Goal: Task Accomplishment & Management: Manage account settings

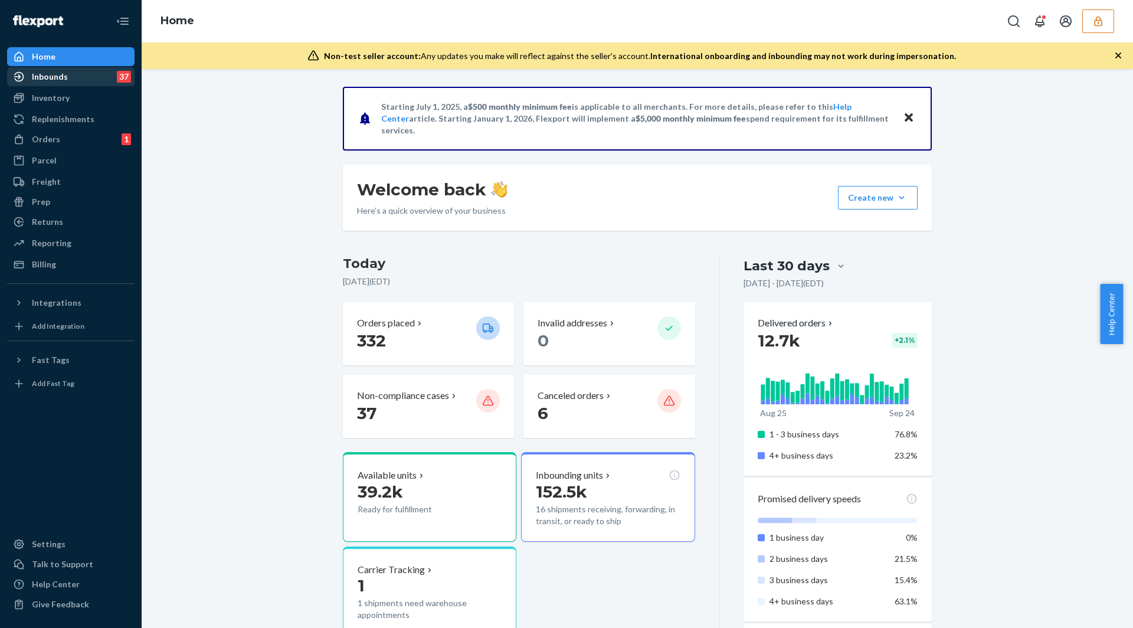
click at [40, 84] on div "Inbounds 37" at bounding box center [70, 76] width 125 height 17
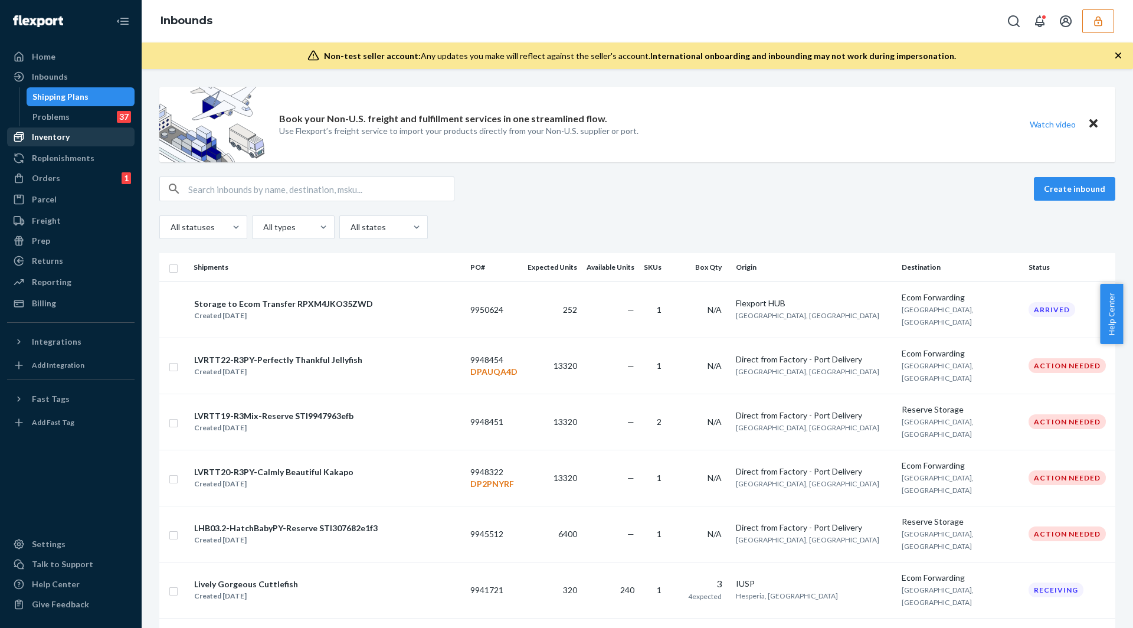
click at [44, 138] on div "Inventory" at bounding box center [51, 137] width 38 height 12
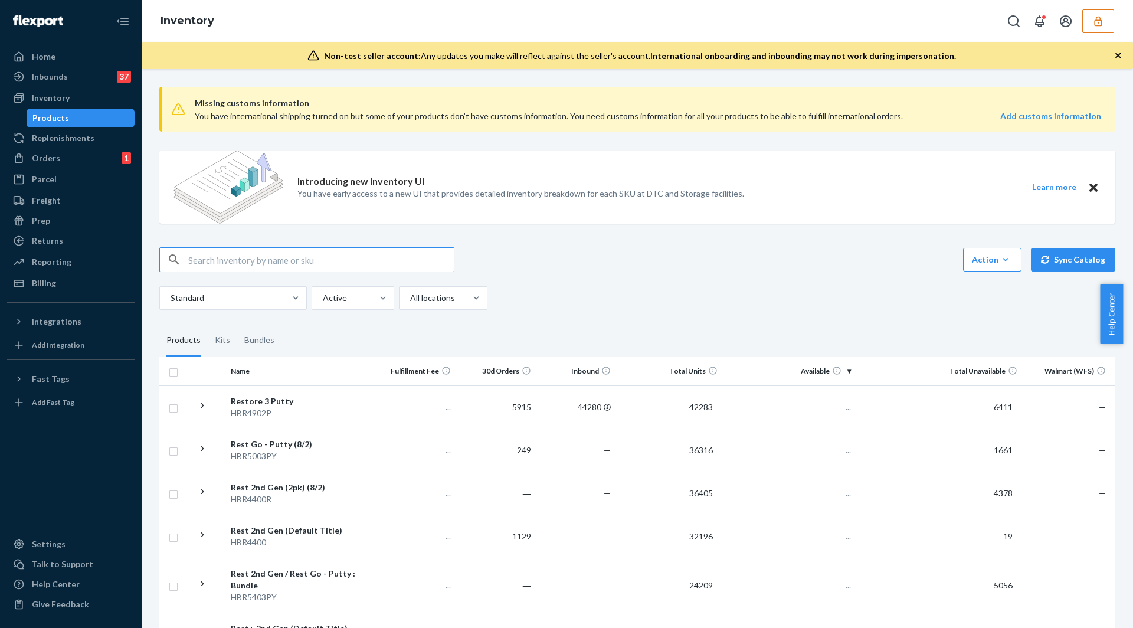
click at [215, 200] on img at bounding box center [229, 187] width 110 height 73
click at [269, 259] on input "text" at bounding box center [321, 260] width 266 height 24
paste input "HB1001PY"
type input "HB1001PY"
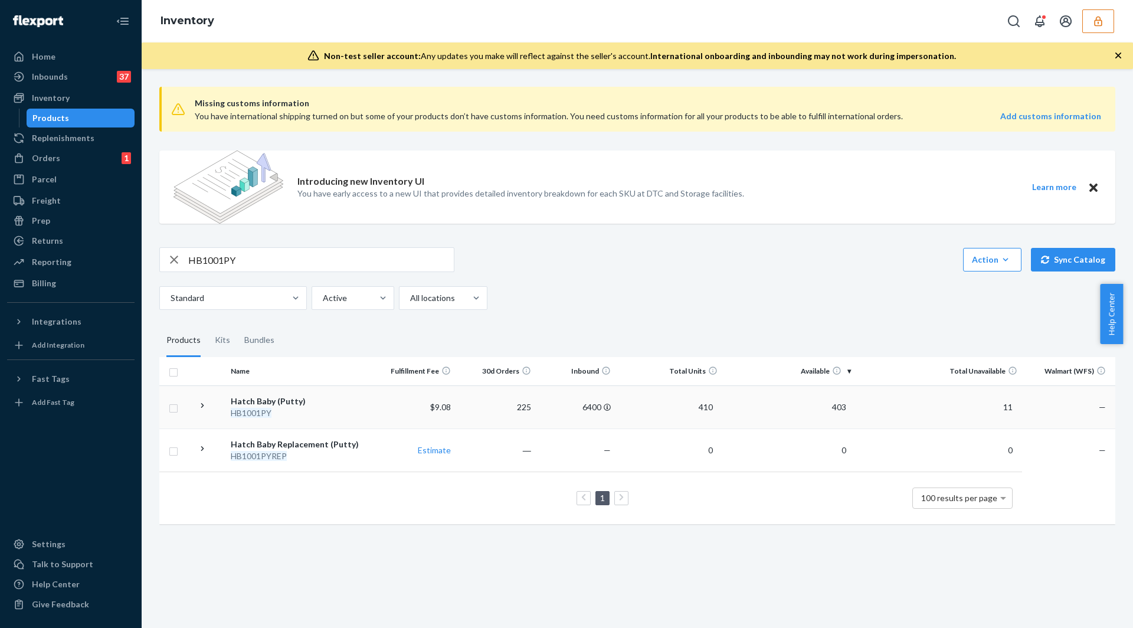
click at [335, 409] on div "HB1001PY" at bounding box center [301, 413] width 140 height 12
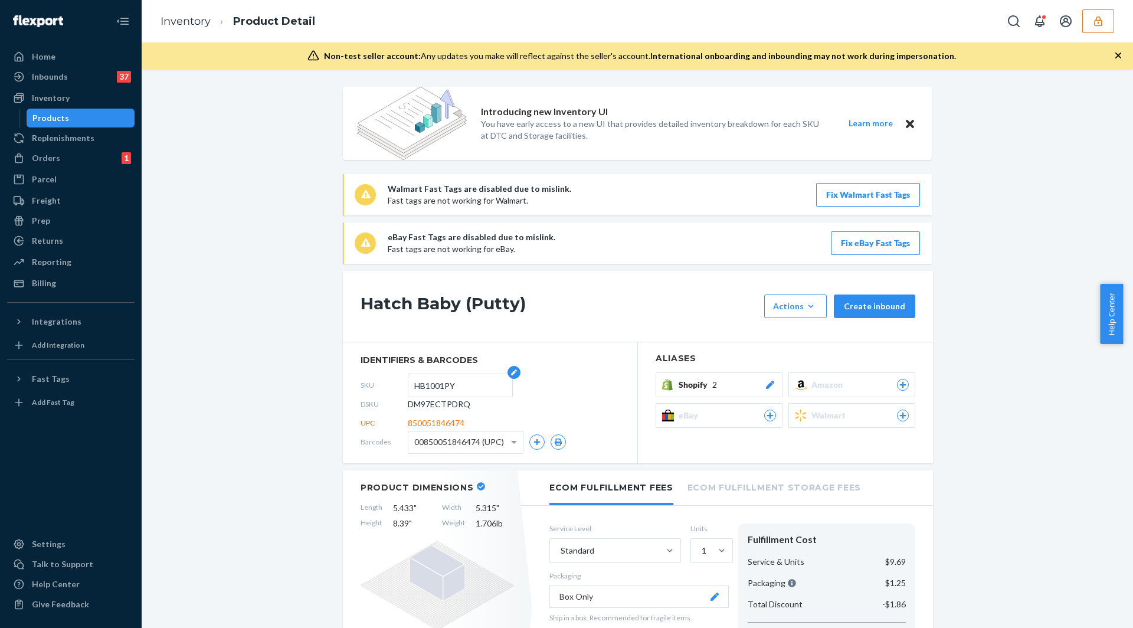
click at [453, 387] on input "HB1001PY" at bounding box center [460, 385] width 92 height 22
click at [475, 381] on input "HB1001PY" at bounding box center [460, 385] width 92 height 22
type input "HB1001PYFBA"
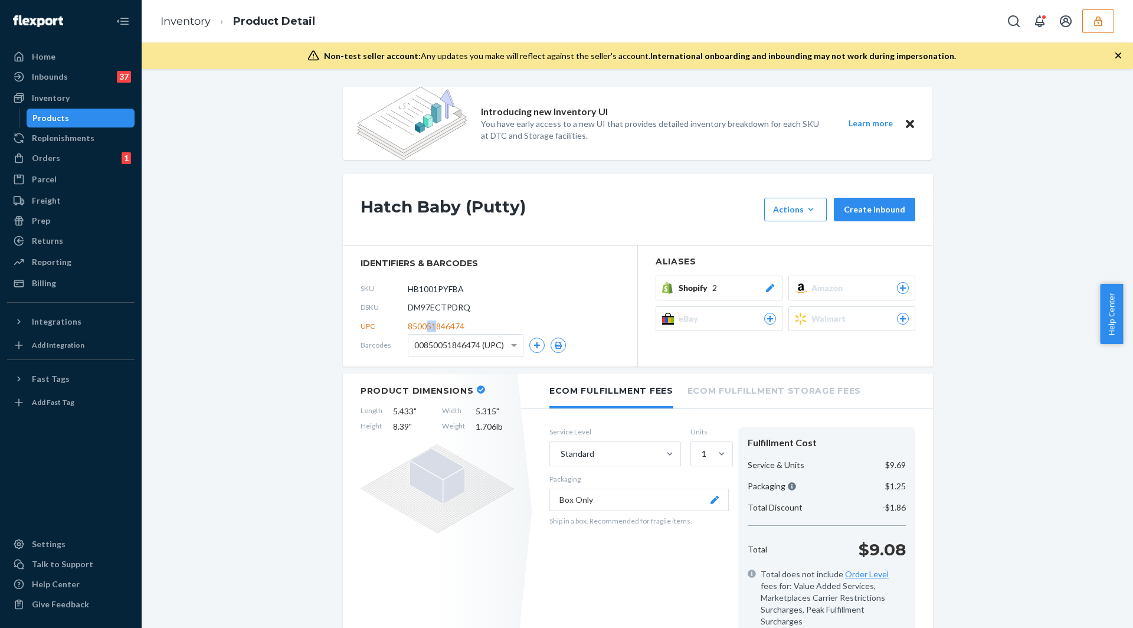
drag, startPoint x: 424, startPoint y: 327, endPoint x: 433, endPoint y: 328, distance: 8.9
click at [433, 328] on span "850051846474" at bounding box center [436, 326] width 57 height 12
drag, startPoint x: 404, startPoint y: 327, endPoint x: 466, endPoint y: 330, distance: 62.0
click at [466, 330] on div "UPC 850051846474" at bounding box center [490, 326] width 259 height 19
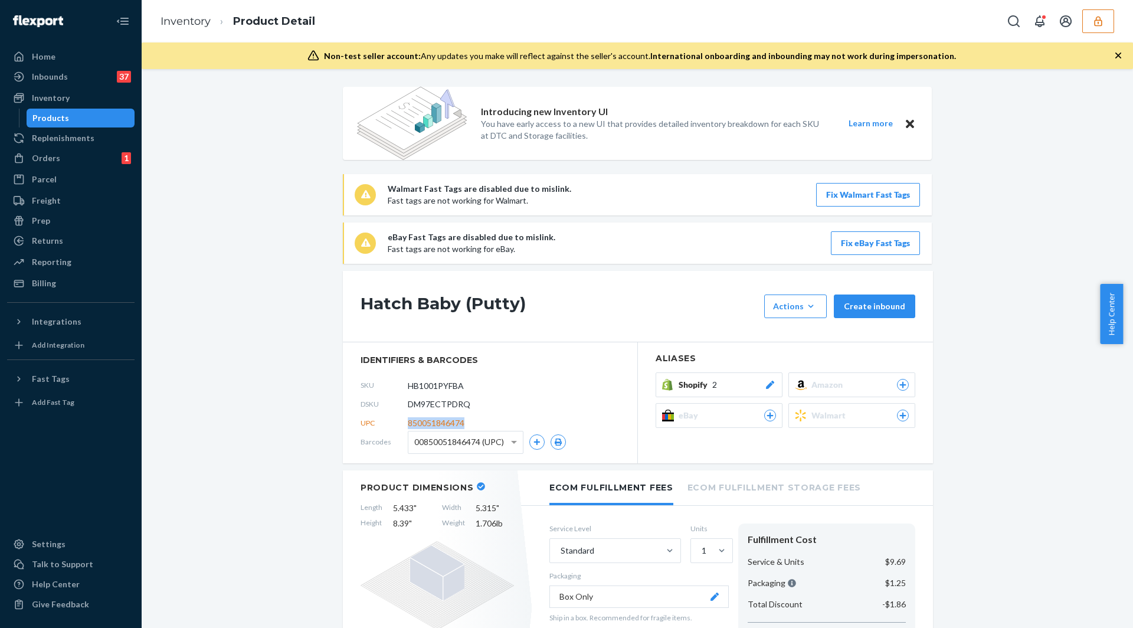
click at [473, 415] on div "UPC 850051846474" at bounding box center [490, 423] width 259 height 19
click at [790, 238] on div "eBay Fast Tags are disabled due to mislink. Fast tags are not working for eBay.…" at bounding box center [654, 243] width 532 height 24
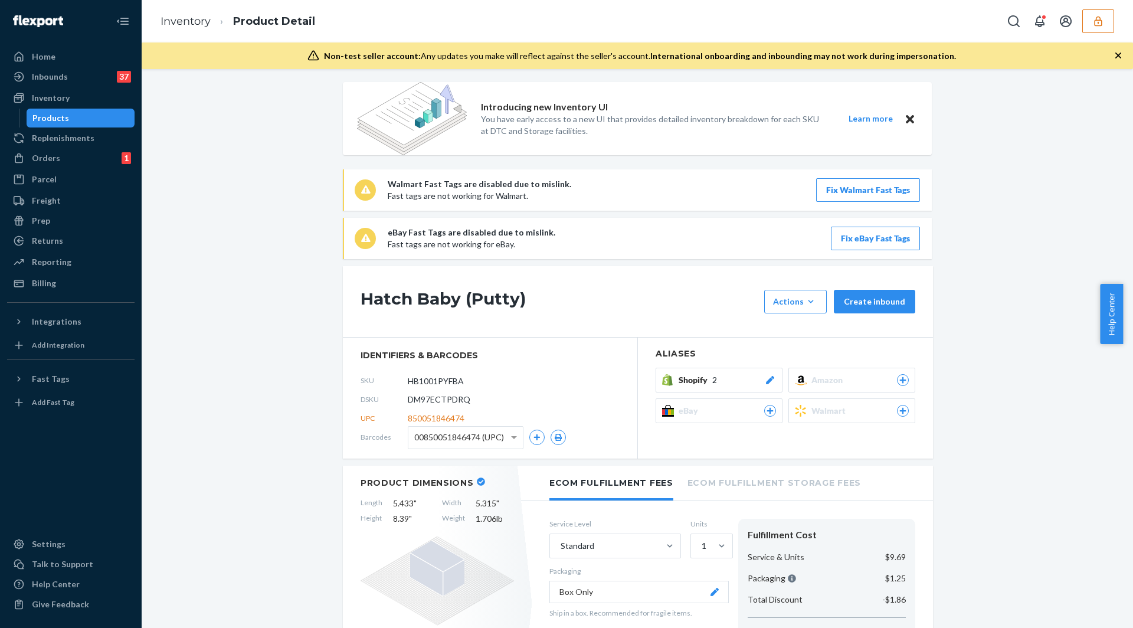
scroll to position [8, 0]
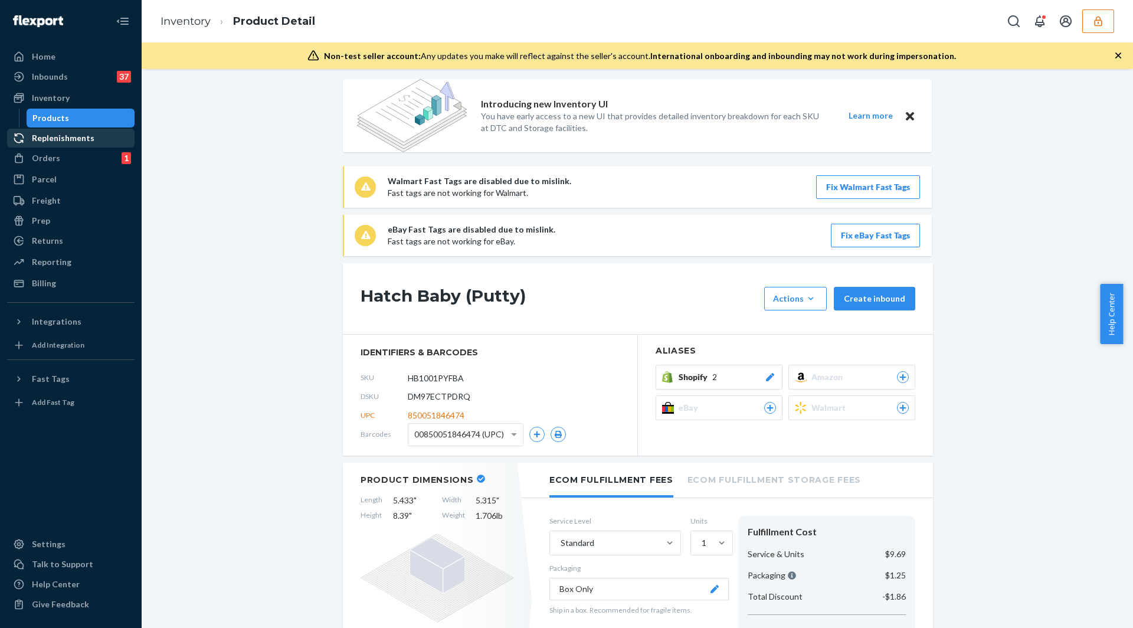
click at [60, 142] on div "Replenishments" at bounding box center [63, 138] width 63 height 12
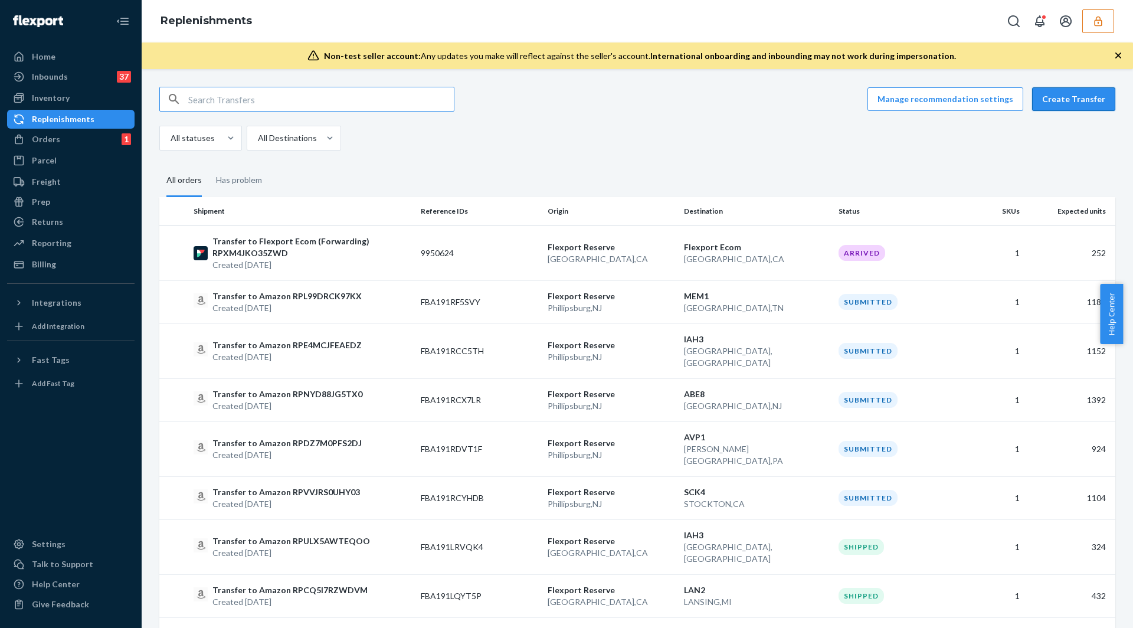
click at [1073, 103] on button "Create Transfer" at bounding box center [1073, 99] width 83 height 24
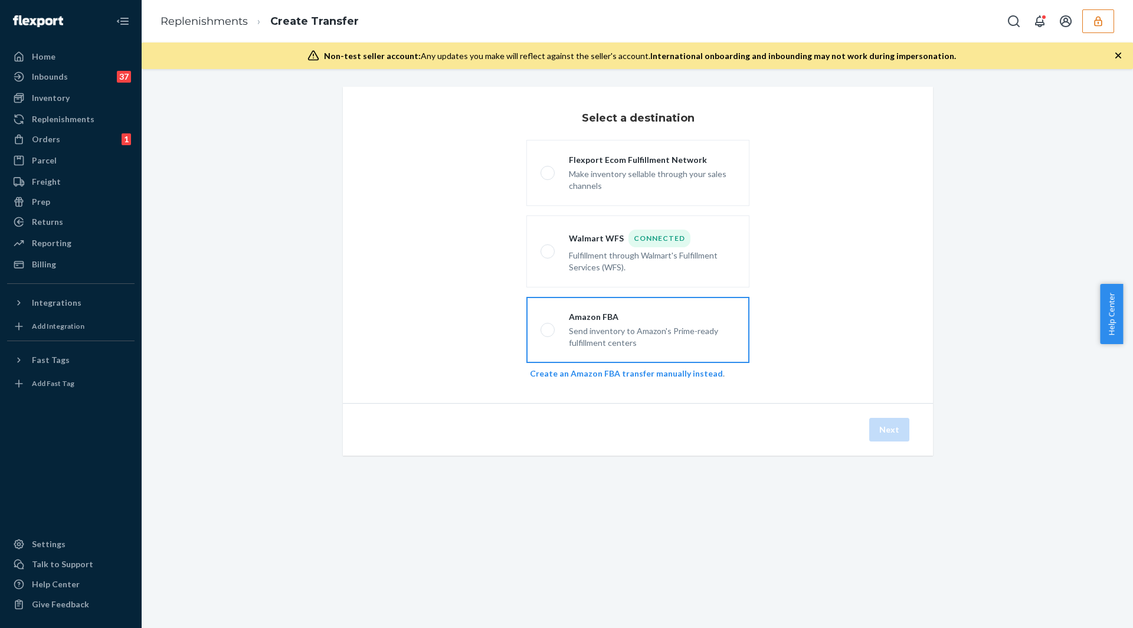
click at [620, 334] on div "Send inventory to Amazon's Prime-ready fulfillment centers" at bounding box center [652, 336] width 166 height 26
click at [548, 334] on input "Amazon FBA Send inventory to Amazon's Prime-ready fulfillment centers" at bounding box center [545, 330] width 8 height 8
radio input "true"
click at [892, 429] on button "Next" at bounding box center [889, 430] width 40 height 24
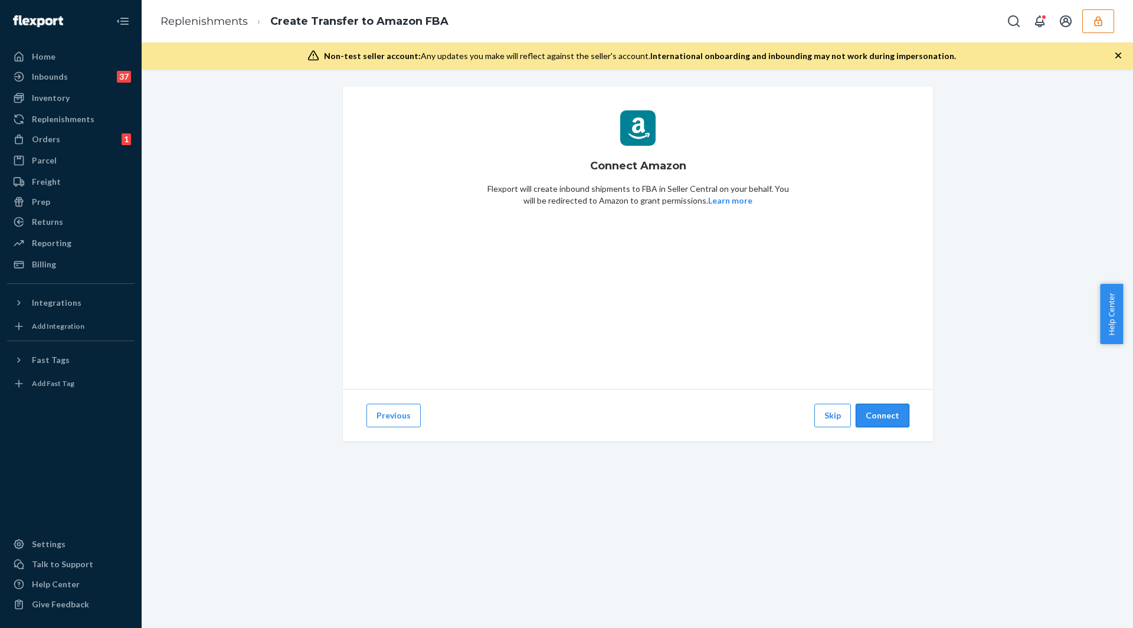
click at [884, 417] on button "Connect" at bounding box center [883, 416] width 54 height 24
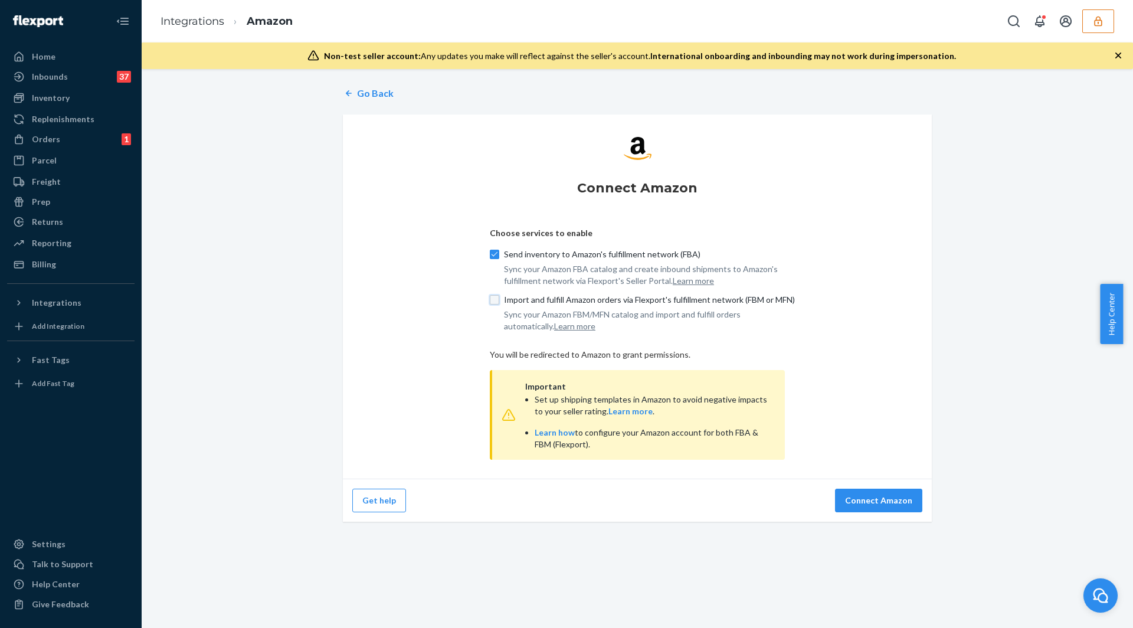
click at [490, 302] on input "Import and fulfill Amazon orders via Flexport's fulfillment network (FBM or MFN)" at bounding box center [494, 299] width 9 height 9
checkbox input "true"
click at [864, 500] on button "Connect Amazon" at bounding box center [878, 501] width 87 height 24
click at [54, 119] on div "Replenishments" at bounding box center [63, 119] width 63 height 12
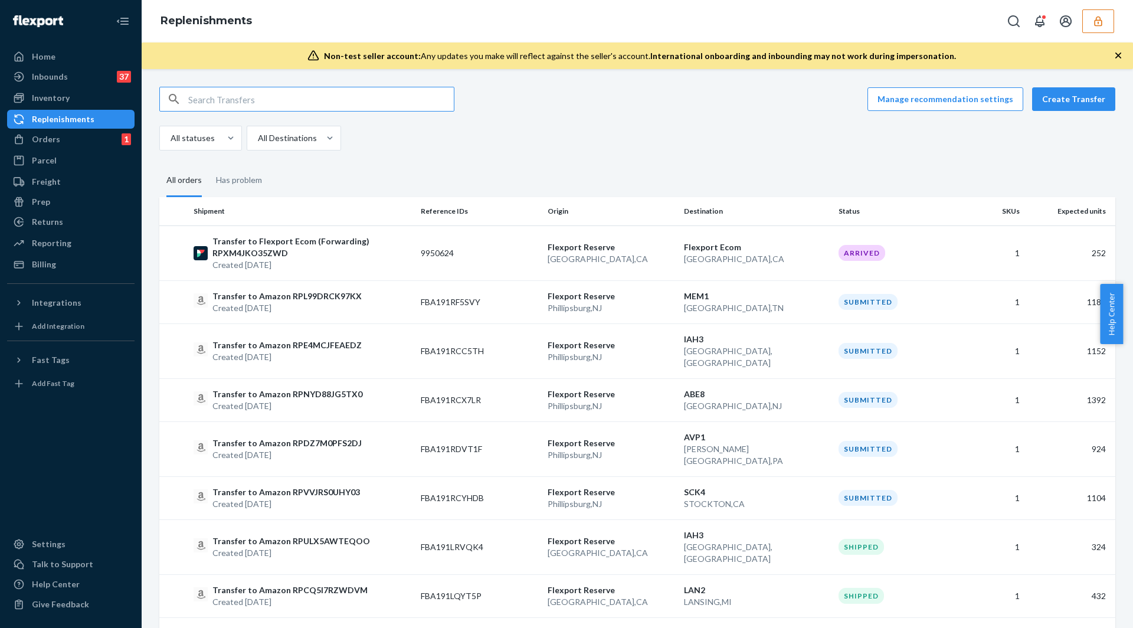
click at [1077, 82] on div "Manage recommendation settings Create Transfer All statuses All Destinations Al…" at bounding box center [638, 348] width 992 height 559
click at [1072, 97] on button "Create Transfer" at bounding box center [1073, 99] width 83 height 24
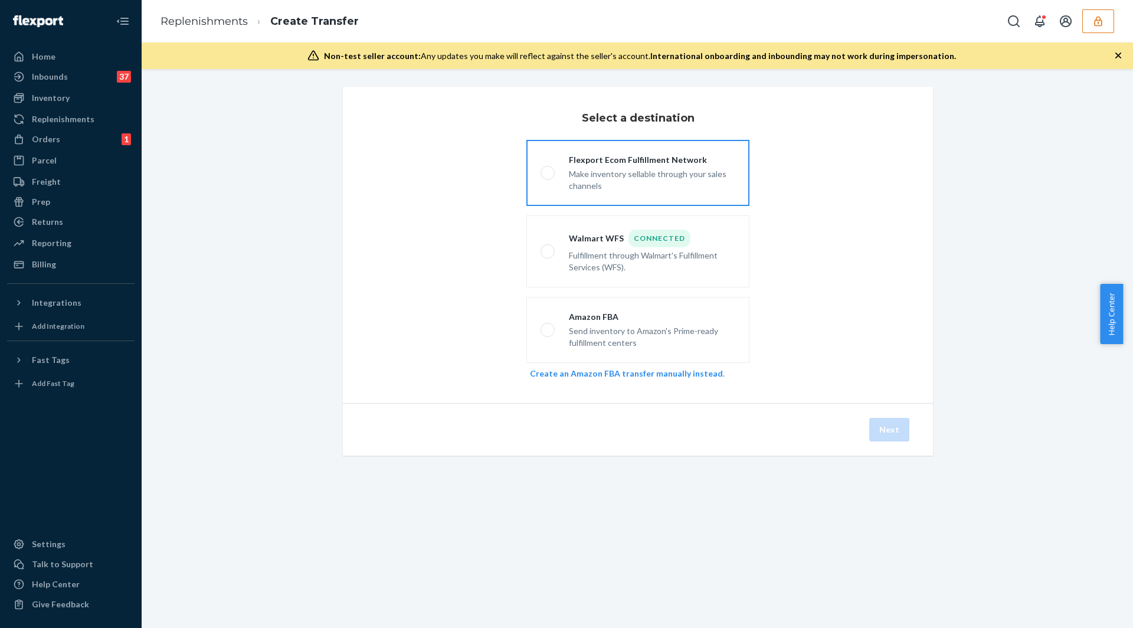
click at [614, 187] on div "Make inventory sellable through your sales channels" at bounding box center [652, 179] width 166 height 26
click at [548, 177] on input "Flexport Ecom Fulfillment Network Make inventory sellable through your sales ch…" at bounding box center [545, 173] width 8 height 8
radio input "true"
click at [619, 334] on div "Send inventory to Amazon's Prime-ready fulfillment centers" at bounding box center [652, 336] width 166 height 26
click at [548, 334] on input "Amazon FBA Send inventory to Amazon's Prime-ready fulfillment centers" at bounding box center [545, 330] width 8 height 8
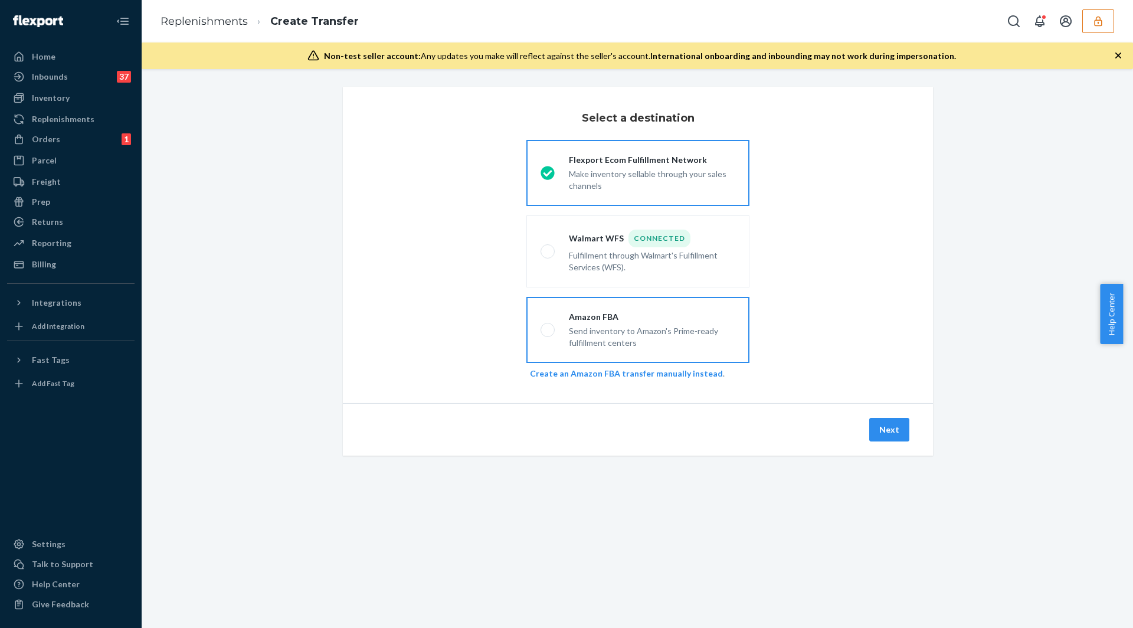
radio input "true"
radio input "false"
click at [893, 421] on button "Next" at bounding box center [889, 430] width 40 height 24
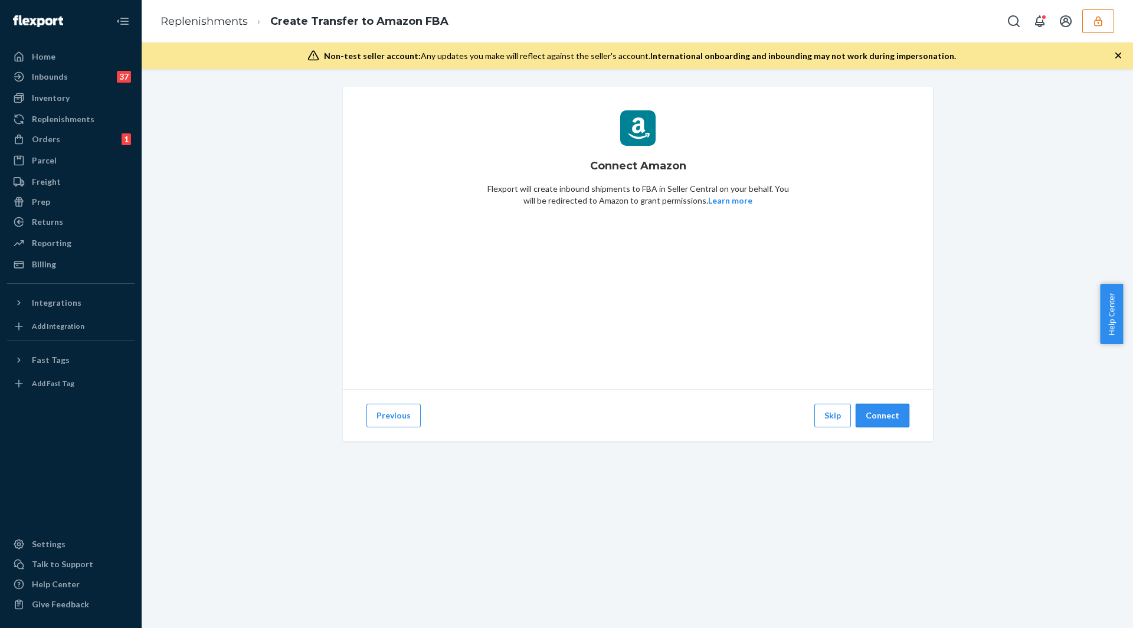
click at [871, 411] on button "Connect" at bounding box center [883, 416] width 54 height 24
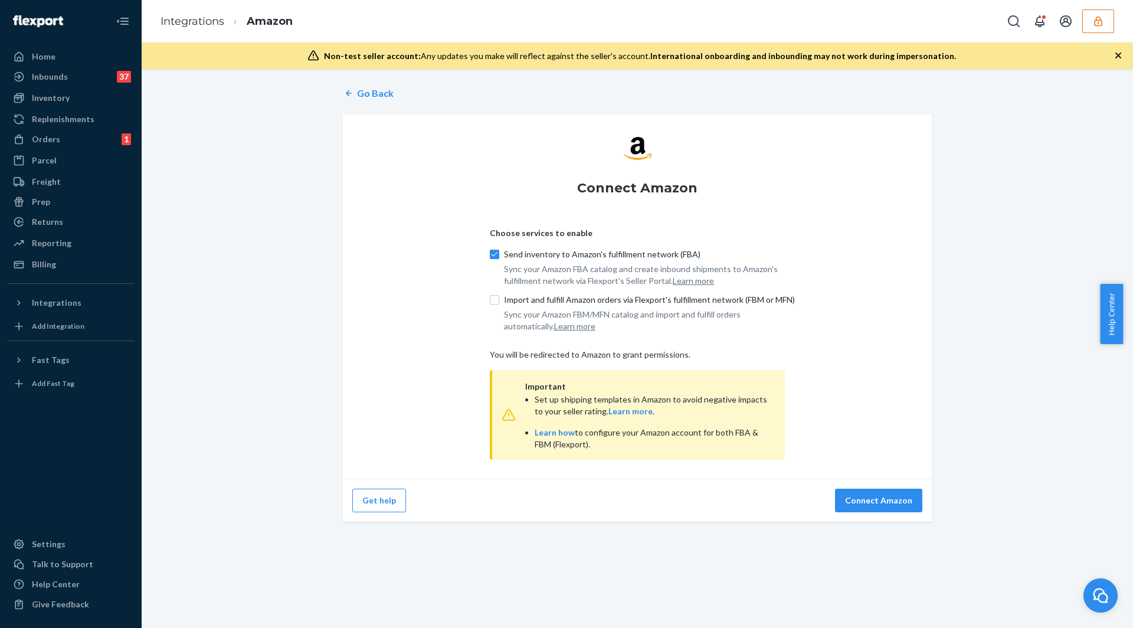
click at [512, 502] on div "Get help" at bounding box center [494, 501] width 285 height 24
click at [466, 314] on div "Connect Amazon Choose services to enable Send inventory to Amazon's fulfillment…" at bounding box center [637, 297] width 589 height 364
click at [47, 243] on div "Reporting" at bounding box center [52, 243] width 40 height 12
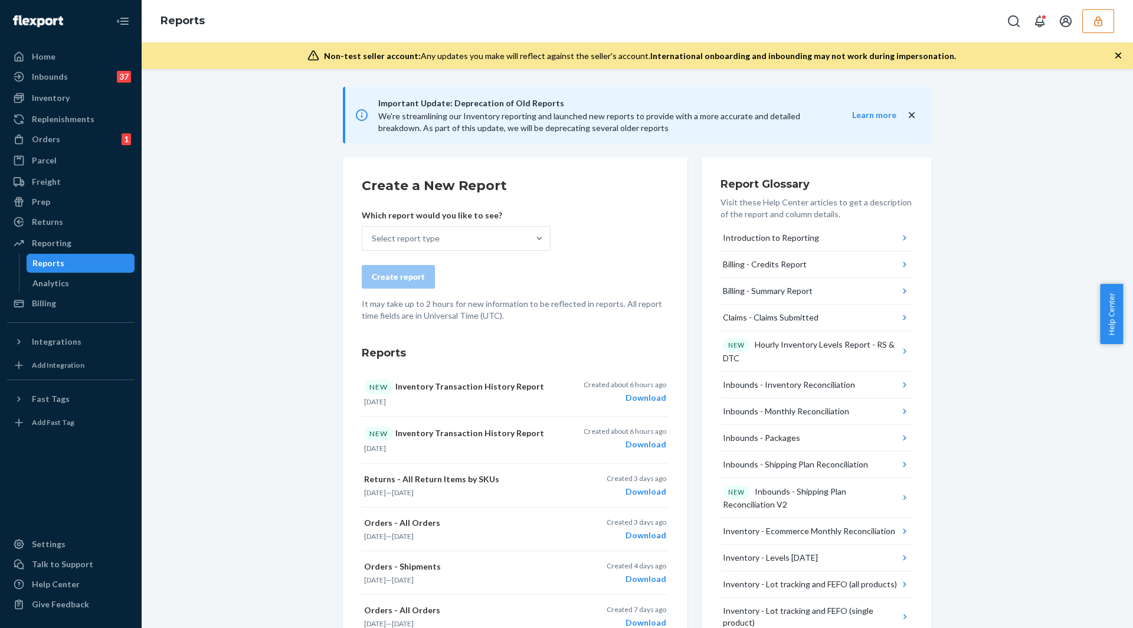
click at [42, 143] on div "Orders" at bounding box center [46, 139] width 28 height 12
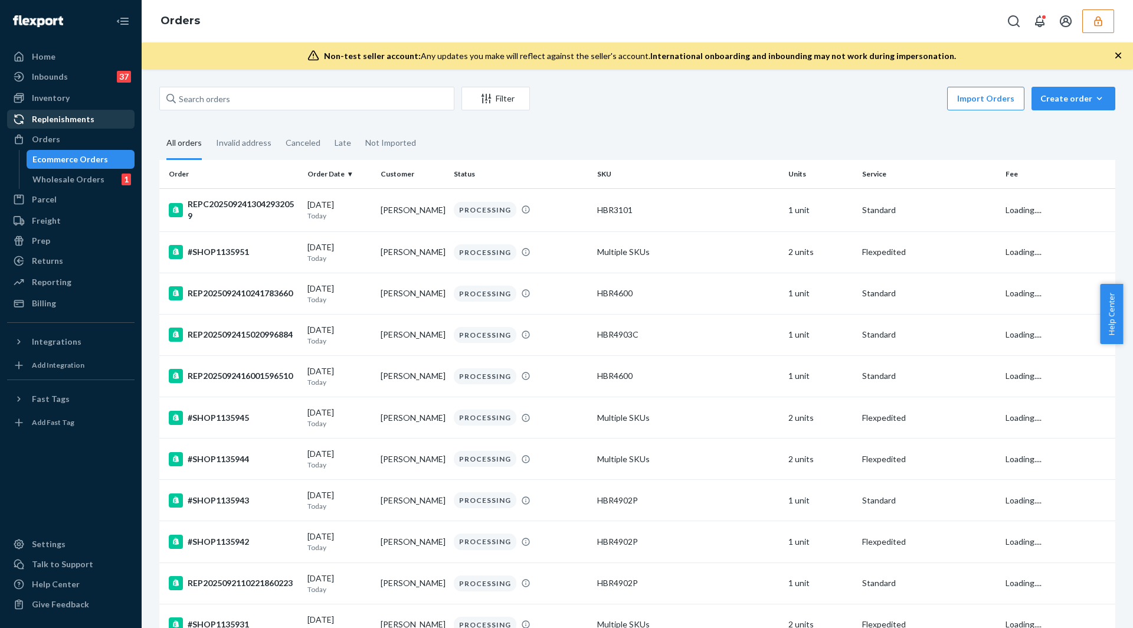
click at [42, 121] on div "Replenishments" at bounding box center [63, 119] width 63 height 12
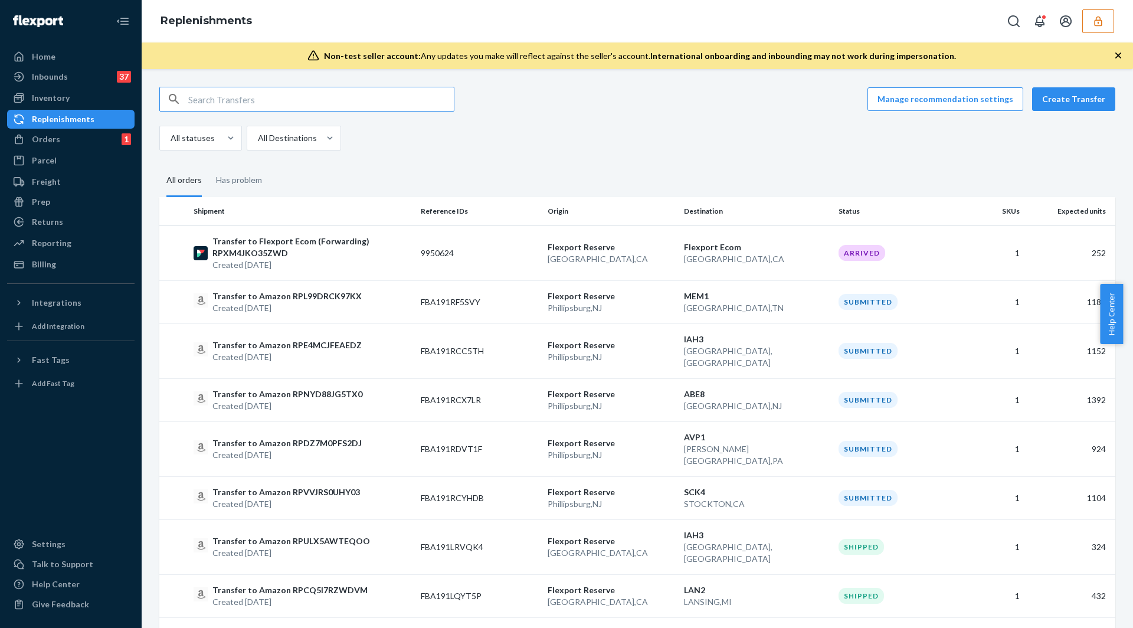
click at [757, 176] on fieldset "All orders Has problem" at bounding box center [637, 181] width 956 height 32
click at [1067, 106] on button "Create Transfer" at bounding box center [1073, 99] width 83 height 24
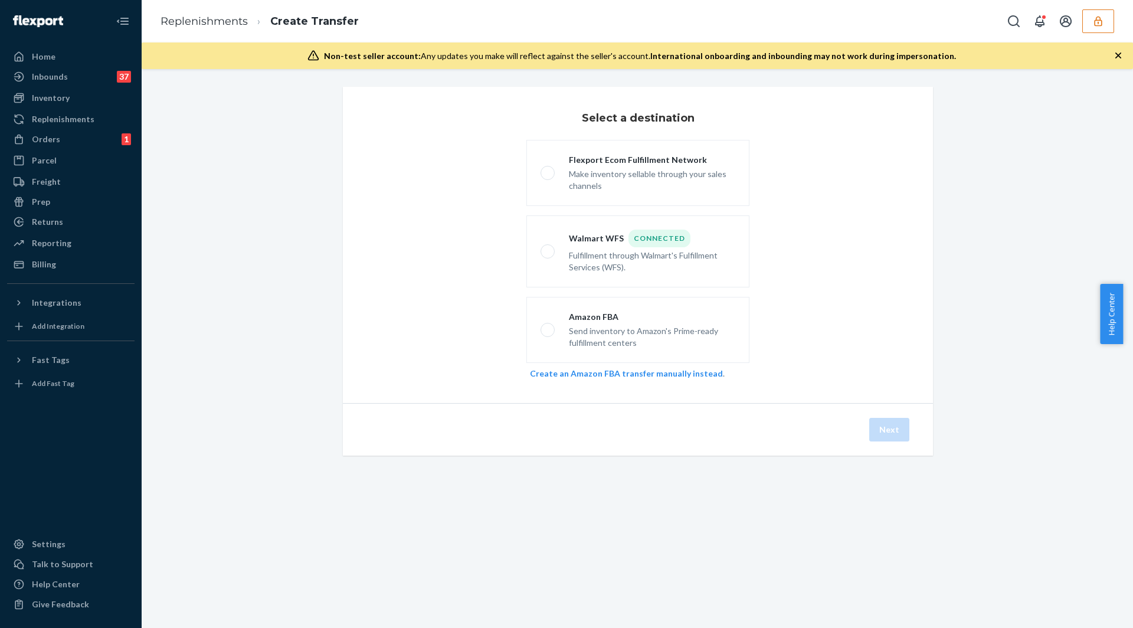
click at [225, 211] on div "Select a destination Flexport Ecom Fulfillment Network Make inventory sellable …" at bounding box center [638, 285] width 974 height 397
